Goal: Task Accomplishment & Management: Complete application form

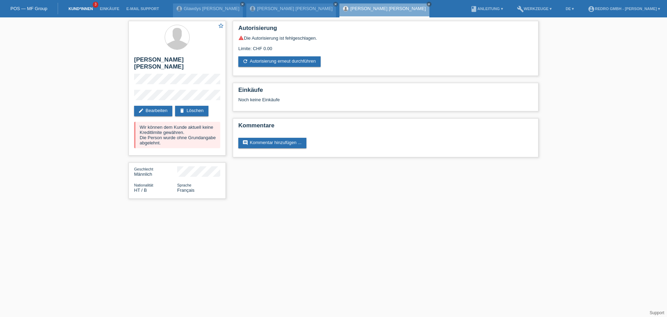
drag, startPoint x: 0, startPoint y: 0, endPoint x: 72, endPoint y: 7, distance: 72.7
click at [72, 7] on link "Kund*innen" at bounding box center [80, 9] width 31 height 4
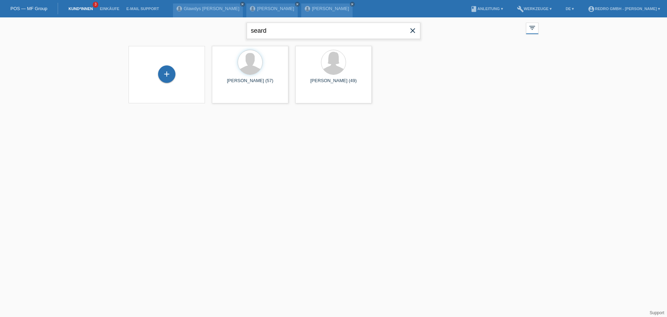
click at [320, 33] on input "seard" at bounding box center [334, 31] width 174 height 16
paste input "[PERSON_NAME] [PERSON_NAME]"
type input "[PERSON_NAME] [PERSON_NAME]"
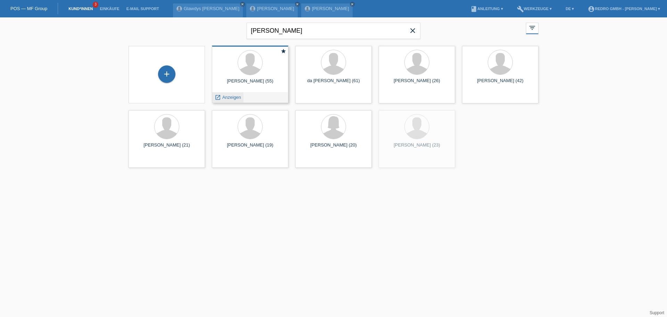
click at [229, 96] on span "Anzeigen" at bounding box center [231, 97] width 19 height 5
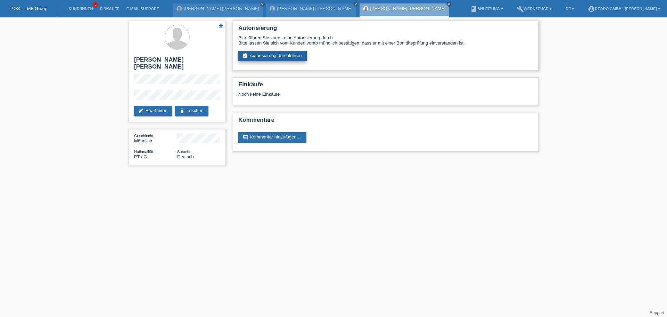
click at [271, 60] on link "assignment_turned_in Autorisierung durchführen" at bounding box center [272, 56] width 68 height 10
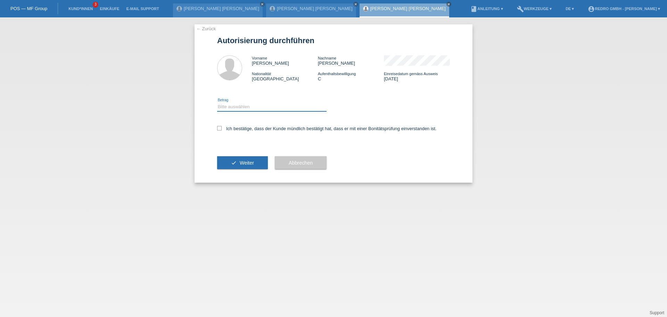
click at [255, 106] on select "Bitte auswählen CHF 1.00 - CHF 499.00 CHF 500.00 - CHF 1'999.00 CHF 2'000.00 - …" at bounding box center [271, 107] width 109 height 8
select select "1"
click at [217, 103] on select "Bitte auswählen CHF 1.00 - CHF 499.00 CHF 500.00 - CHF 1'999.00 CHF 2'000.00 - …" at bounding box center [271, 107] width 109 height 8
click at [247, 126] on label "Ich bestätige, dass der Kunde mündlich bestätigt hat, dass er mit einer Bonität…" at bounding box center [327, 128] width 220 height 5
click at [222, 126] on input "Ich bestätige, dass der Kunde mündlich bestätigt hat, dass er mit einer Bonität…" at bounding box center [219, 128] width 5 height 5
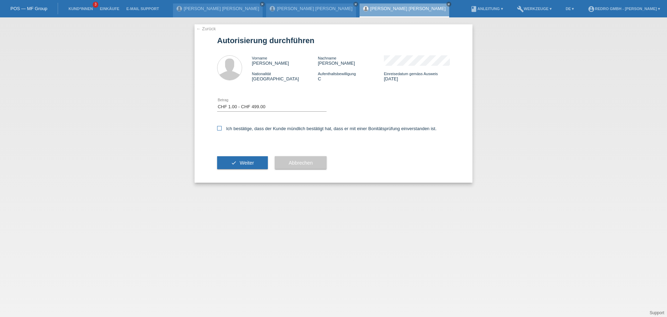
checkbox input "true"
click at [246, 167] on button "check Weiter" at bounding box center [242, 162] width 51 height 13
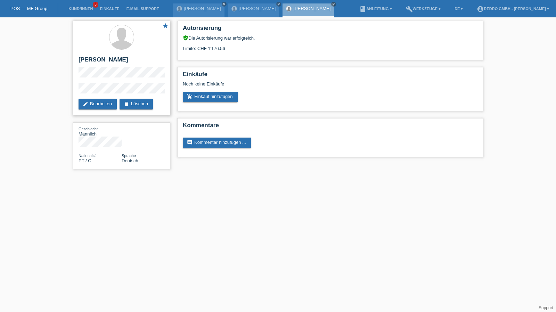
click at [103, 64] on h2 "Manuel Guedes Paula" at bounding box center [122, 61] width 86 height 10
copy div "Manuel Guedes Paula"
click at [72, 92] on div "star Manuel Guedes Paula edit Bearbeiten delete Löschen Geschlecht Männlich Nat…" at bounding box center [122, 96] width 104 height 159
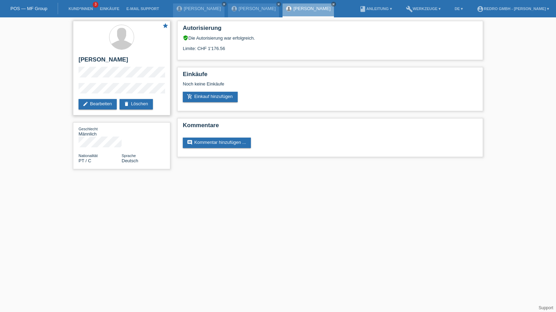
click at [96, 59] on h2 "[PERSON_NAME] [PERSON_NAME]" at bounding box center [122, 61] width 86 height 10
copy div "[PERSON_NAME] [PERSON_NAME]"
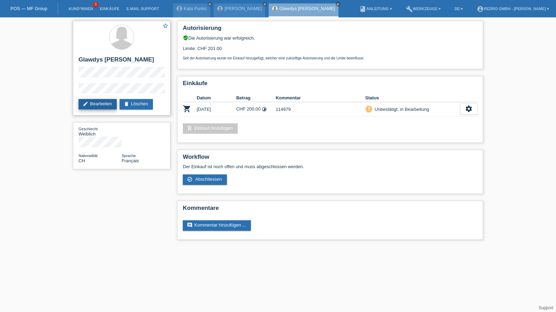
click at [96, 99] on link "edit Bearbeiten" at bounding box center [98, 104] width 38 height 10
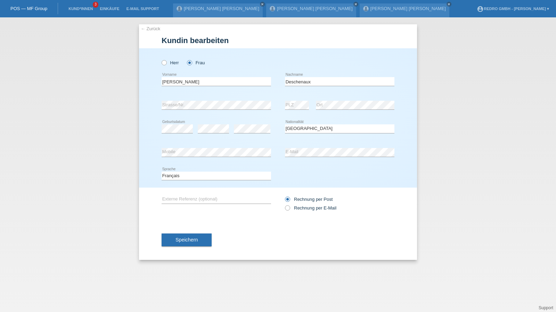
select select "CH"
click at [370, 8] on link "[PERSON_NAME] [PERSON_NAME]" at bounding box center [407, 8] width 75 height 5
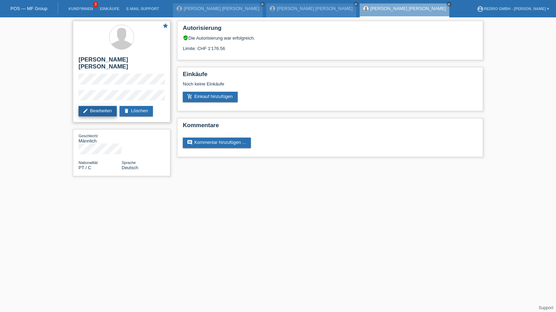
click at [97, 106] on link "edit Bearbeiten" at bounding box center [98, 111] width 38 height 10
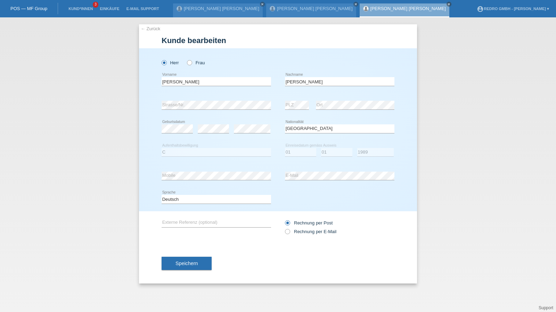
select select "PT"
select select "C"
select select "01"
select select "1989"
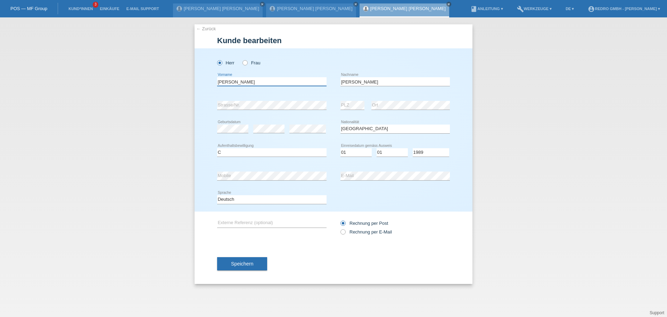
click at [253, 83] on input "[PERSON_NAME]" at bounding box center [271, 81] width 109 height 9
click at [214, 29] on link "← Zurück" at bounding box center [205, 28] width 19 height 5
